Goal: Information Seeking & Learning: Learn about a topic

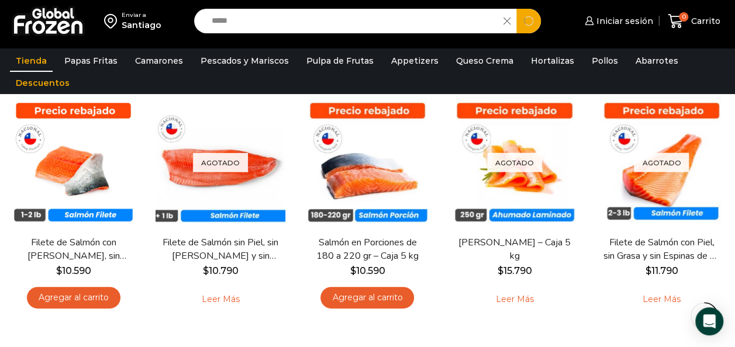
type input "*****"
click at [516, 9] on button "Search" at bounding box center [528, 21] width 25 height 25
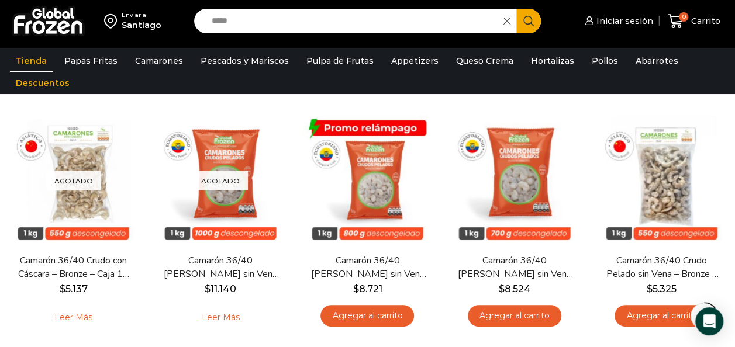
scroll to position [104, 0]
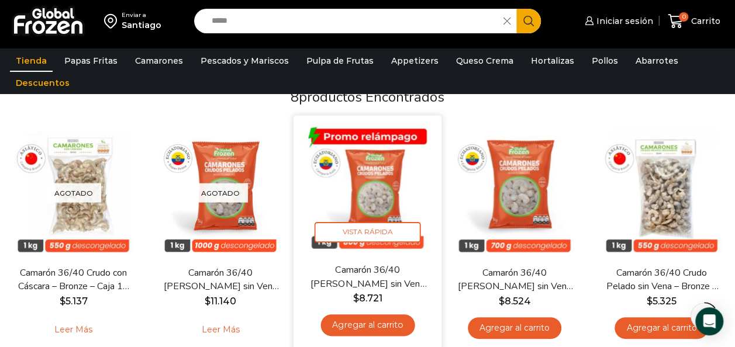
click at [370, 192] on img at bounding box center [367, 190] width 130 height 130
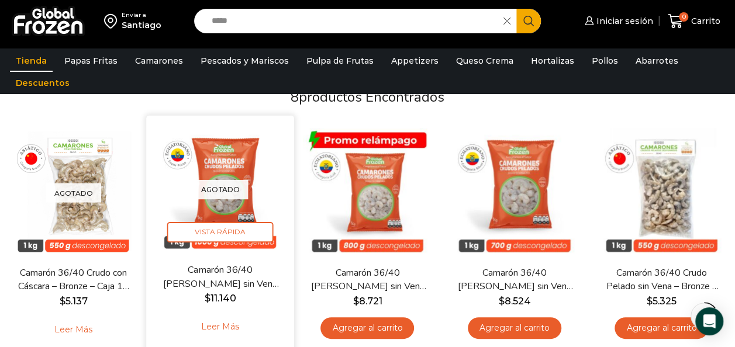
click at [263, 194] on img at bounding box center [221, 190] width 130 height 130
click at [206, 209] on img at bounding box center [221, 190] width 130 height 130
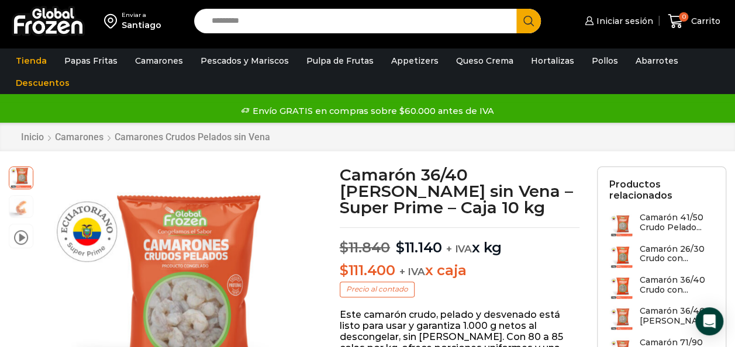
click at [299, 16] on input "Search input" at bounding box center [358, 21] width 305 height 25
type input "******"
click at [516, 9] on button "Search" at bounding box center [528, 21] width 25 height 25
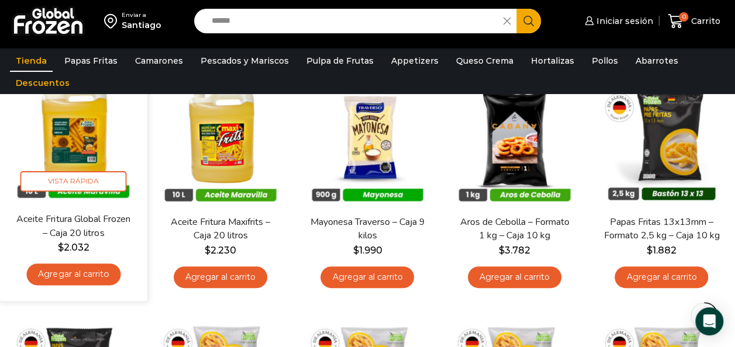
scroll to position [156, 0]
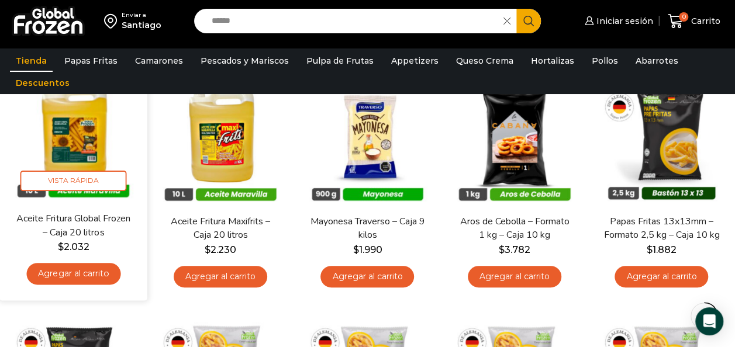
click at [94, 147] on img at bounding box center [73, 138] width 130 height 130
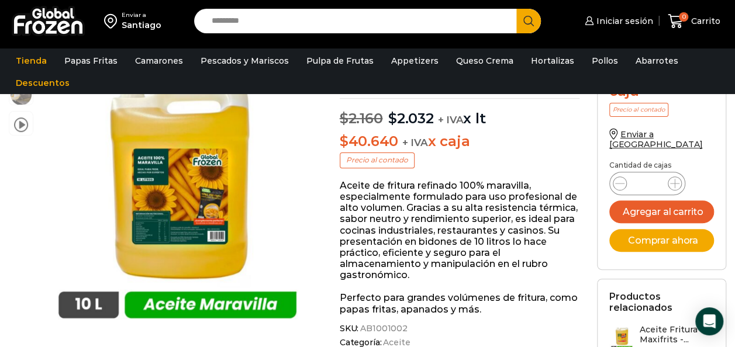
scroll to position [118, 0]
